Goal: Submit feedback/report problem

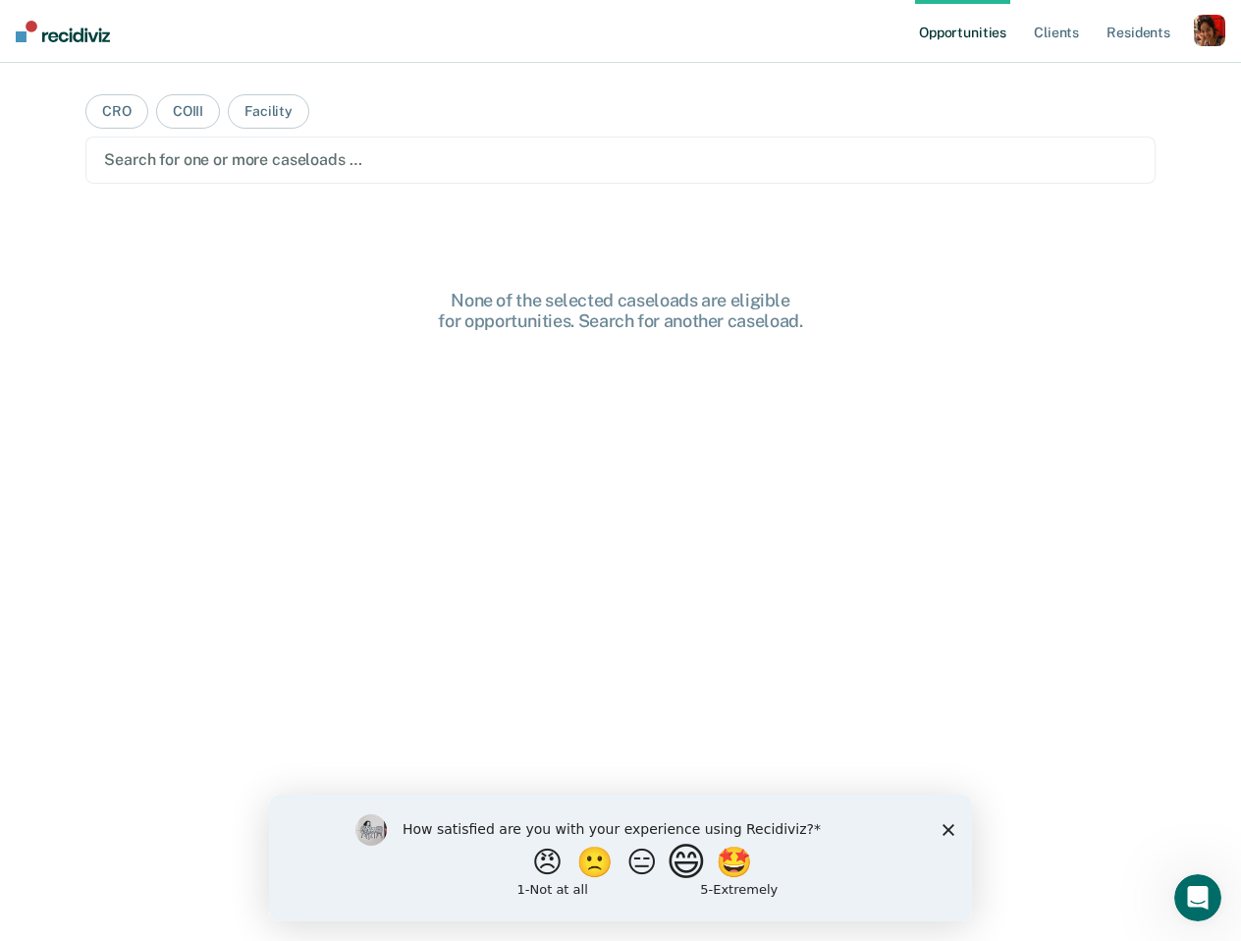
click at [695, 856] on button "😄" at bounding box center [689, 860] width 46 height 39
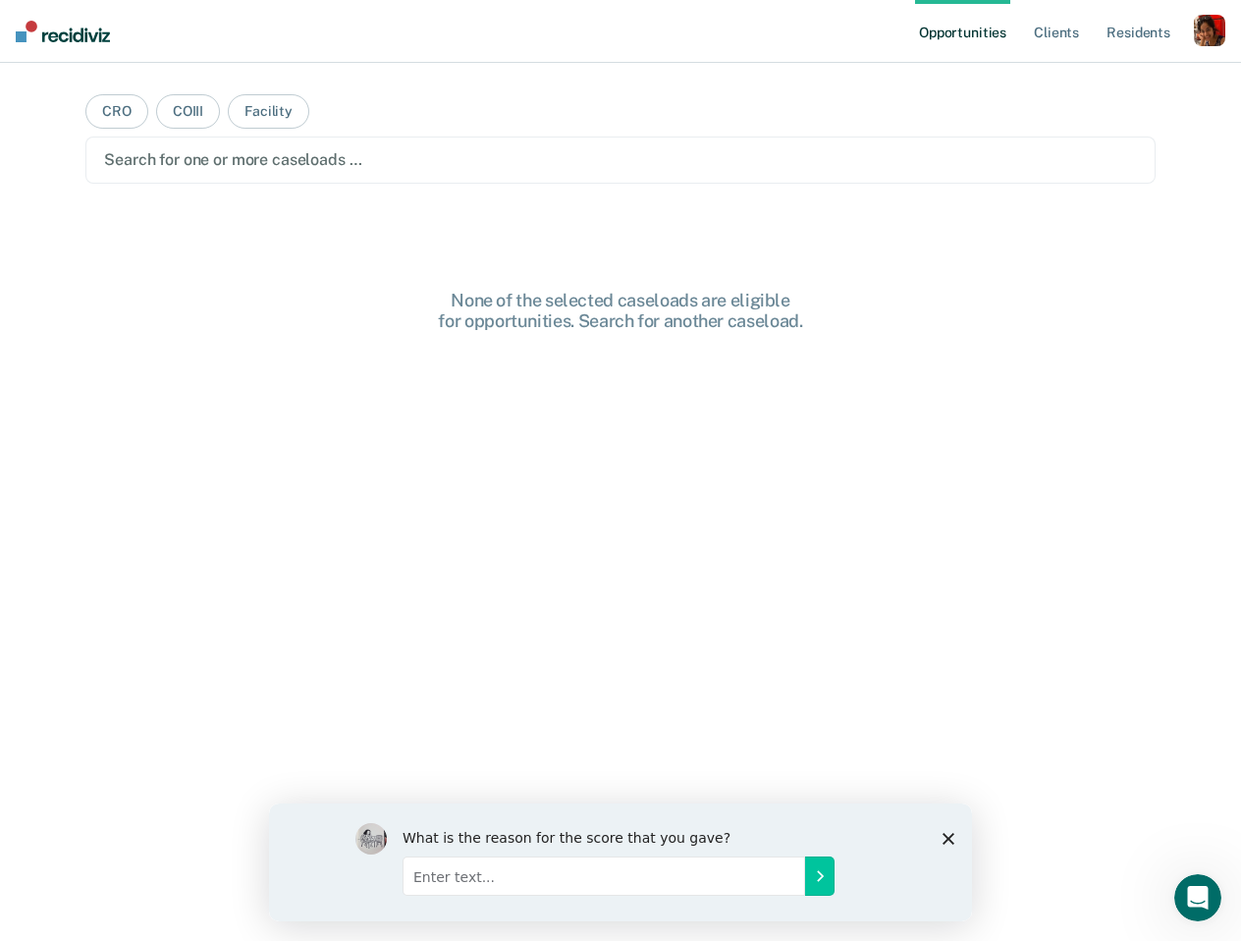
click at [950, 839] on polygon "Close survey" at bounding box center [949, 838] width 12 height 12
